Goal: Task Accomplishment & Management: Complete application form

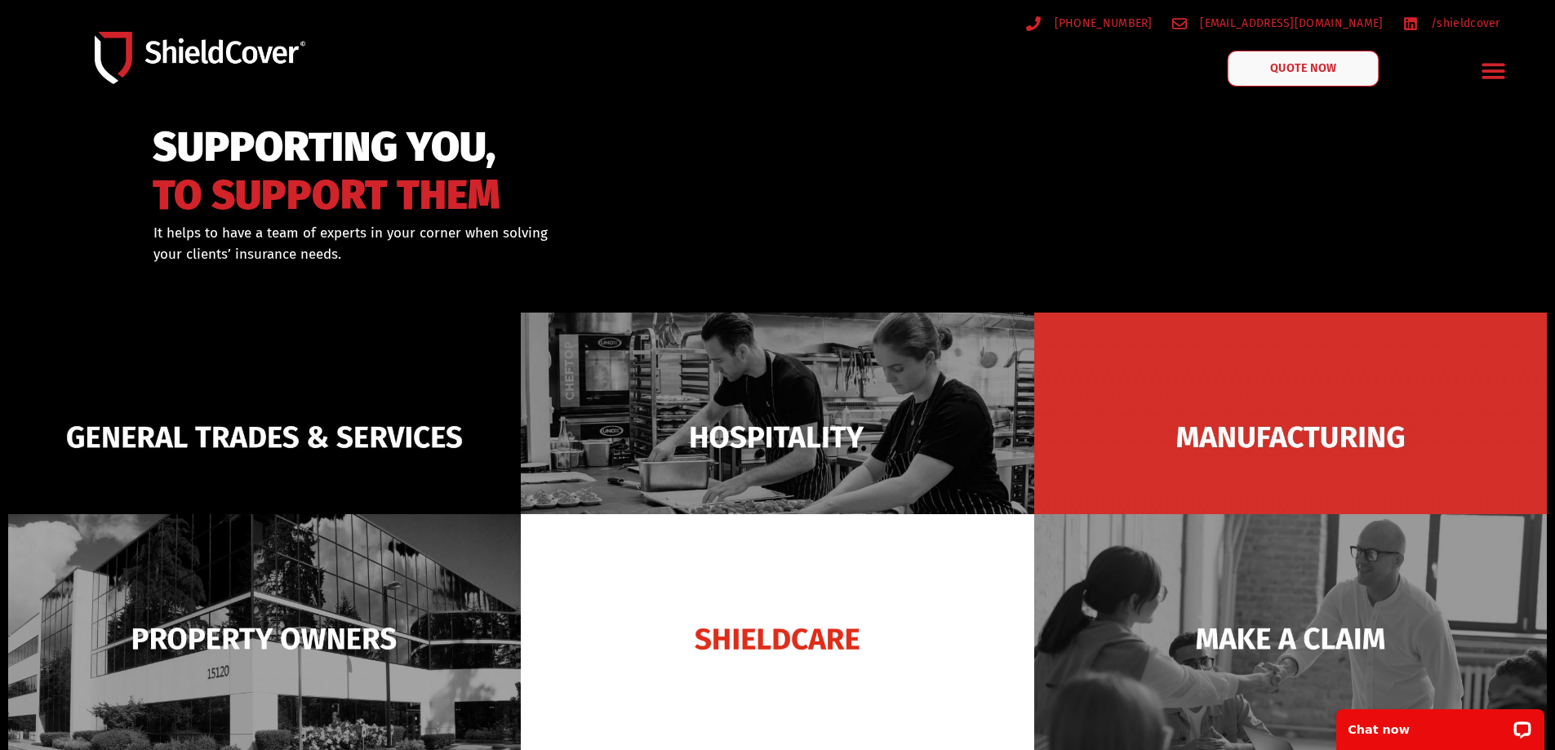
click at [1279, 56] on link "QUOTE NOW" at bounding box center [1303, 69] width 152 height 36
click at [1479, 66] on div "Menu Toggle" at bounding box center [1494, 70] width 38 height 38
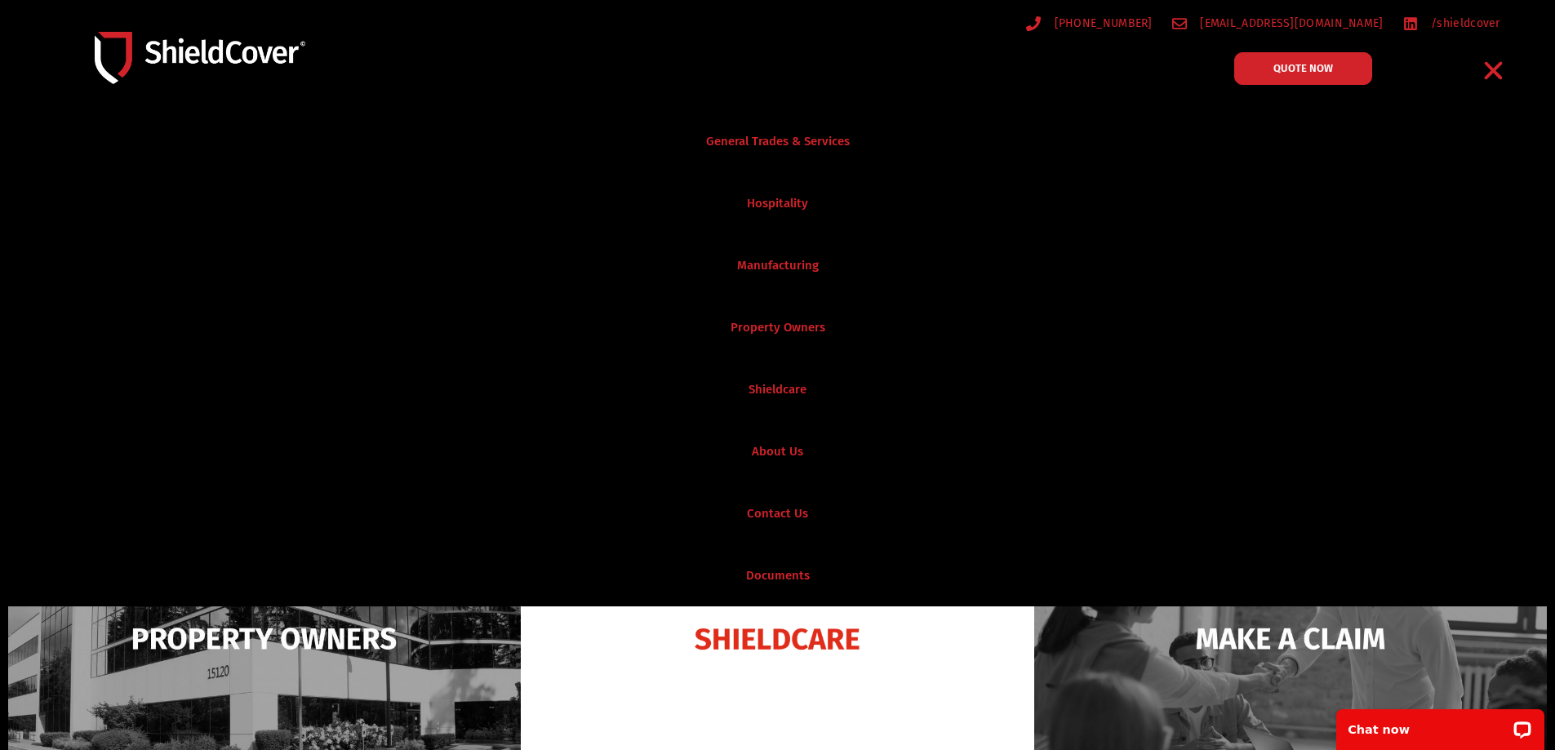
click at [1377, 58] on div "QUOTE NOW" at bounding box center [1347, 68] width 225 height 33
click at [1354, 60] on link "QUOTE NOW" at bounding box center [1303, 69] width 152 height 36
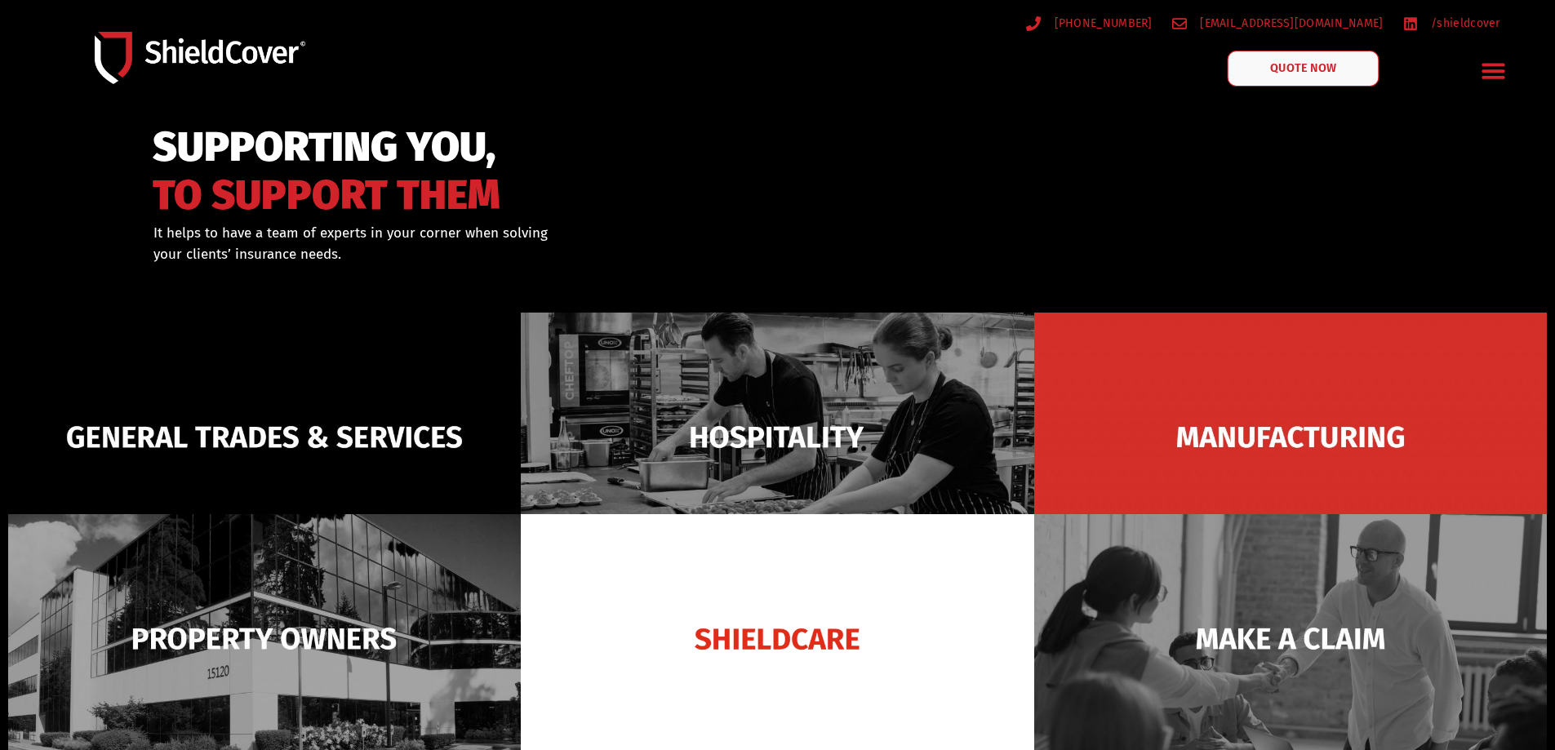
click at [1253, 80] on link "QUOTE NOW" at bounding box center [1303, 69] width 152 height 36
